Goal: Information Seeking & Learning: Find specific fact

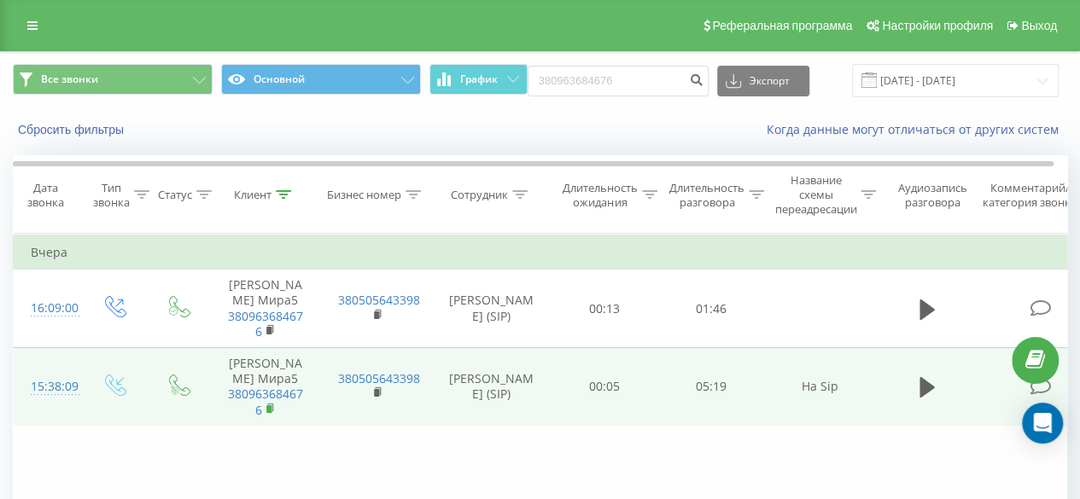
click at [268, 410] on rect at bounding box center [268, 410] width 5 height 8
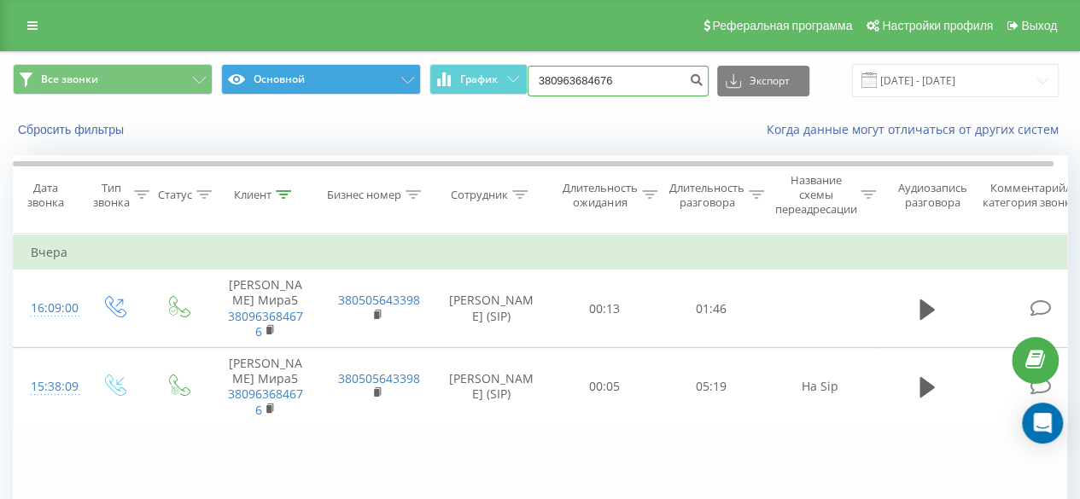
drag, startPoint x: 640, startPoint y: 73, endPoint x: 417, endPoint y: 94, distance: 224.7
click at [417, 94] on div "Все звонки Основной График 380963684676 Экспорт .csv .xls .xlsx 19.06.2025 - 19…" at bounding box center [540, 80] width 1054 height 33
paste input "380 95 770 3478"
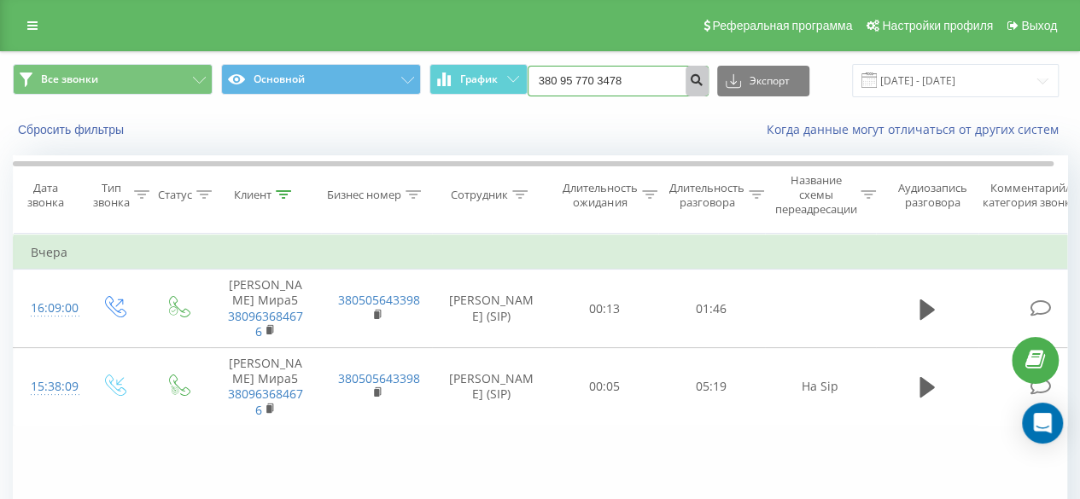
type input "380 95 770 3478"
click at [692, 83] on icon "submit" at bounding box center [697, 78] width 15 height 10
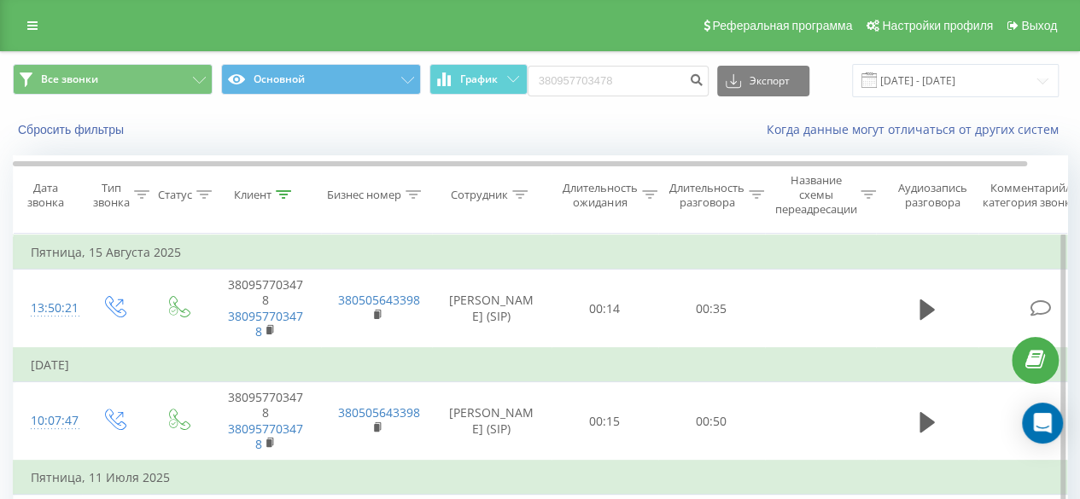
scroll to position [85, 0]
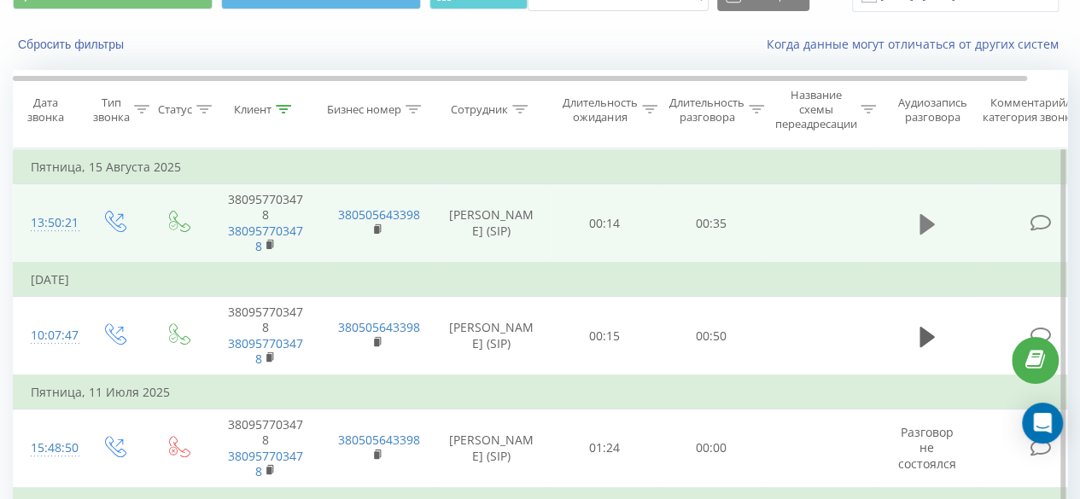
click at [924, 221] on icon at bounding box center [927, 223] width 15 height 20
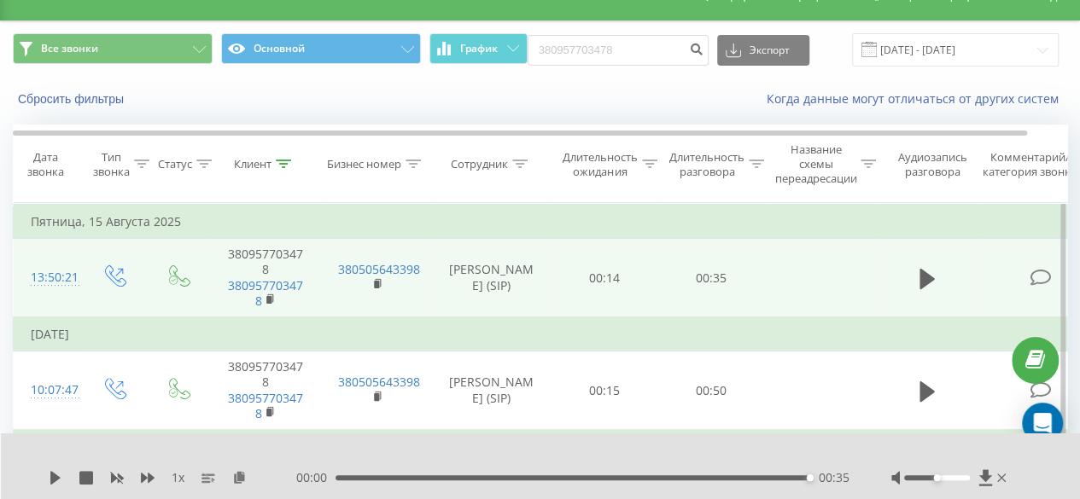
scroll to position [0, 0]
